Goal: Information Seeking & Learning: Learn about a topic

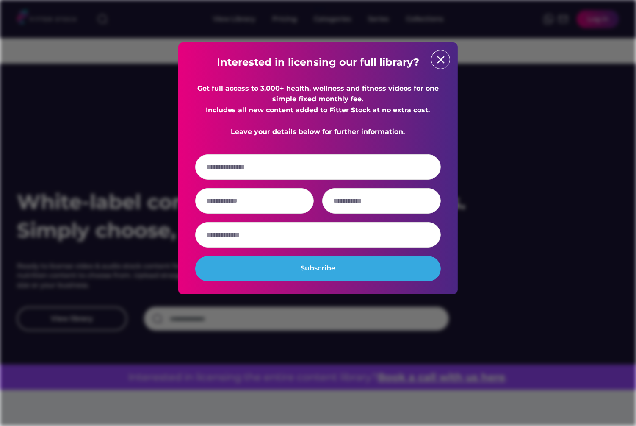
click at [445, 60] on text "close" at bounding box center [441, 59] width 13 height 13
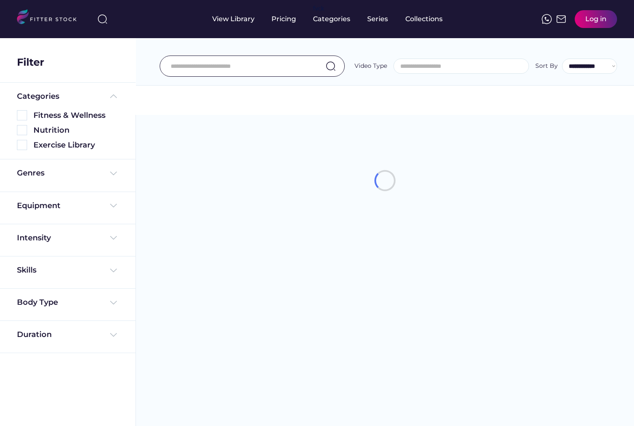
select select
select select "**********"
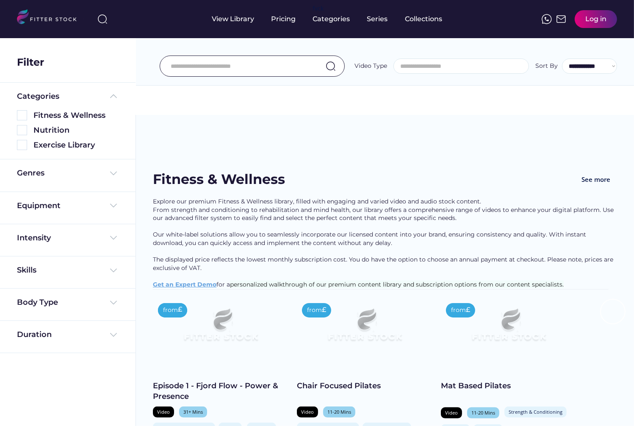
click at [231, 298] on img at bounding box center [220, 328] width 108 height 61
